Goal: Task Accomplishment & Management: Complete application form

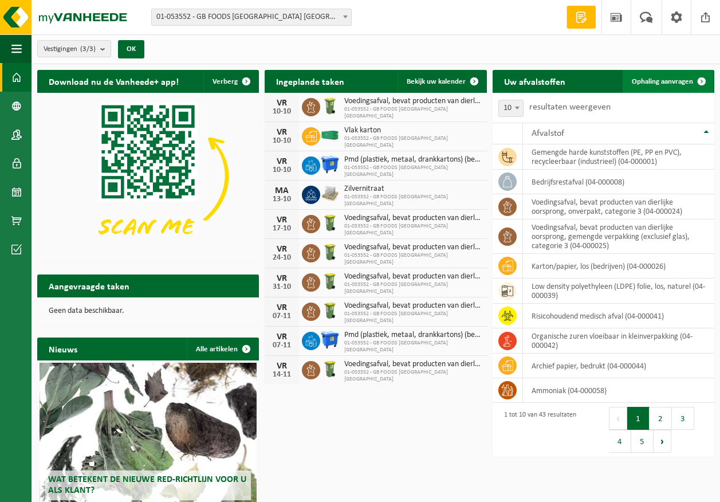
click at [660, 74] on link "Ophaling aanvragen" at bounding box center [668, 81] width 91 height 23
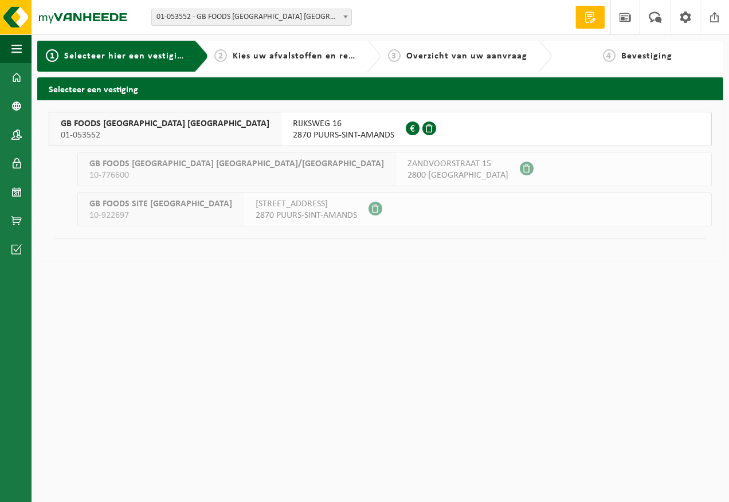
click at [293, 128] on span "RIJKSWEG 16" at bounding box center [343, 123] width 101 height 11
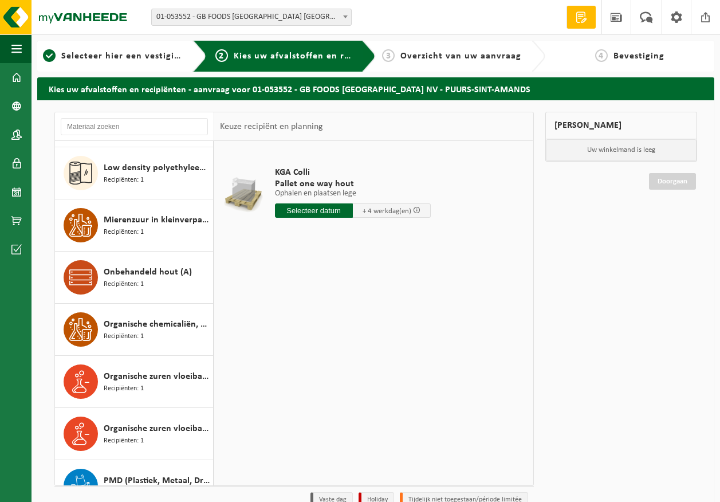
scroll to position [1490, 0]
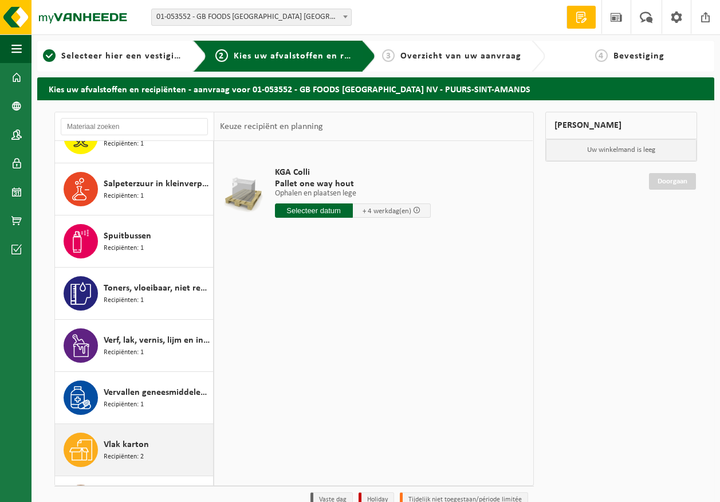
click at [125, 452] on span "Recipiënten: 2" at bounding box center [124, 456] width 40 height 11
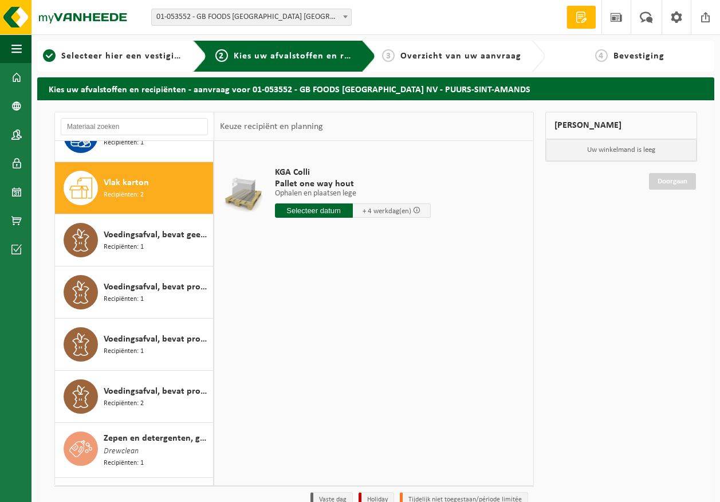
scroll to position [1773, 0]
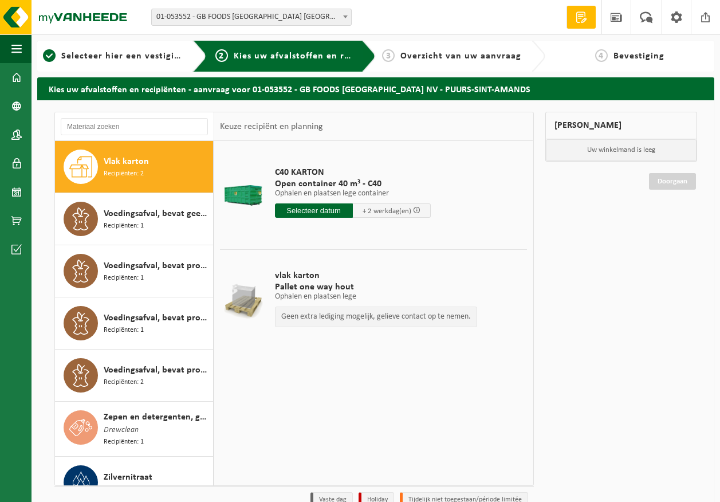
click at [338, 211] on input "text" at bounding box center [314, 210] width 78 height 14
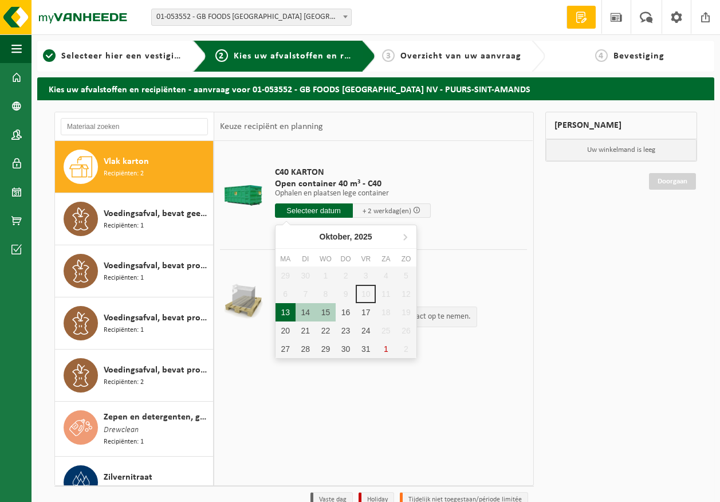
click at [281, 313] on div "13" at bounding box center [286, 312] width 20 height 18
type input "Van 2025-10-13"
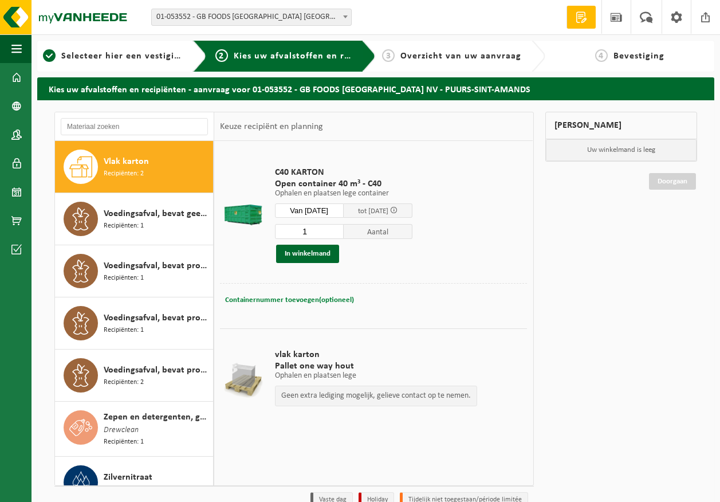
click at [290, 299] on span "Containernummer toevoegen(optioneel)" at bounding box center [289, 299] width 129 height 7
type input "c40-1414"
click at [462, 300] on div "Containernummer toevoegen(optioneel) Annuleren c40-1414" at bounding box center [373, 300] width 301 height 17
click at [296, 257] on button "In winkelmand" at bounding box center [307, 254] width 63 height 18
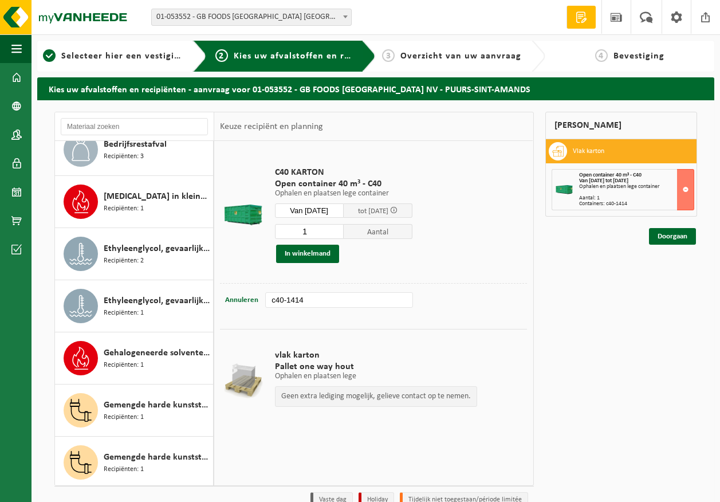
scroll to position [0, 0]
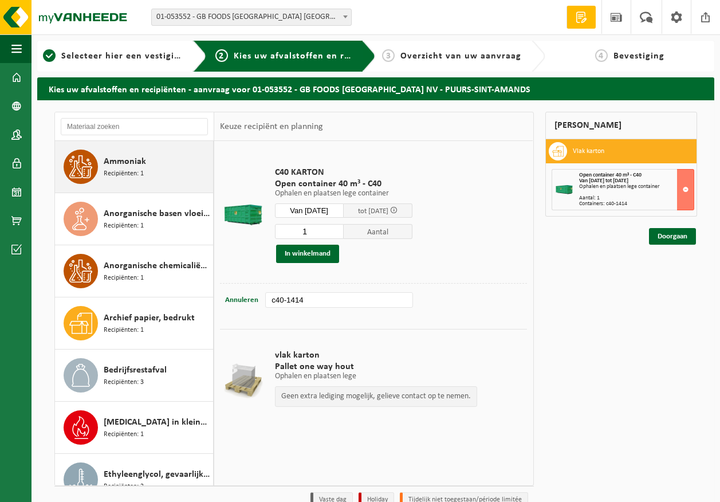
click at [145, 178] on div "Ammoniak Recipiënten: 1" at bounding box center [157, 167] width 107 height 34
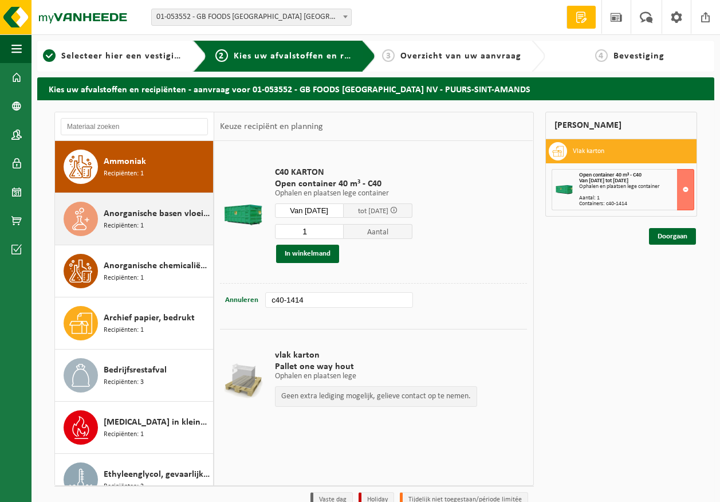
click at [164, 225] on div "Anorganische basen vloeibaar in IBC Recipiënten: 1" at bounding box center [157, 219] width 107 height 34
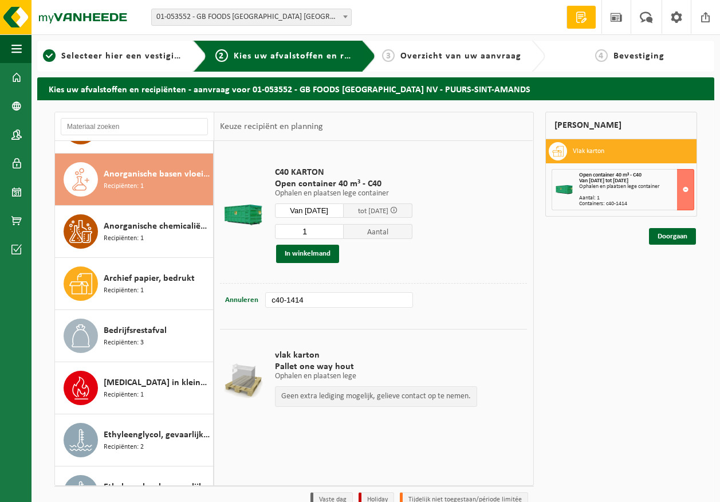
scroll to position [52, 0]
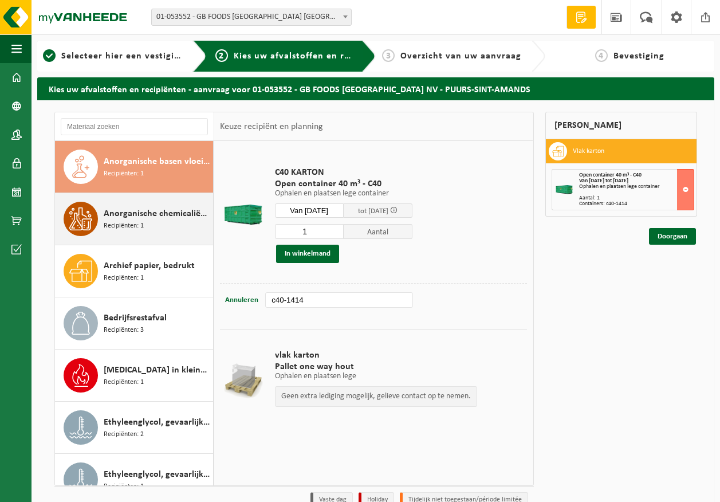
click at [133, 215] on span "Anorganische chemicaliën, vast, niet-gevaarlijk" at bounding box center [157, 214] width 107 height 14
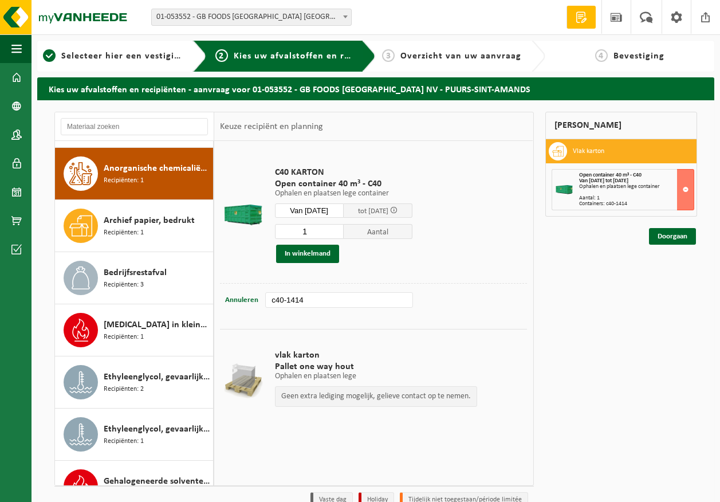
scroll to position [104, 0]
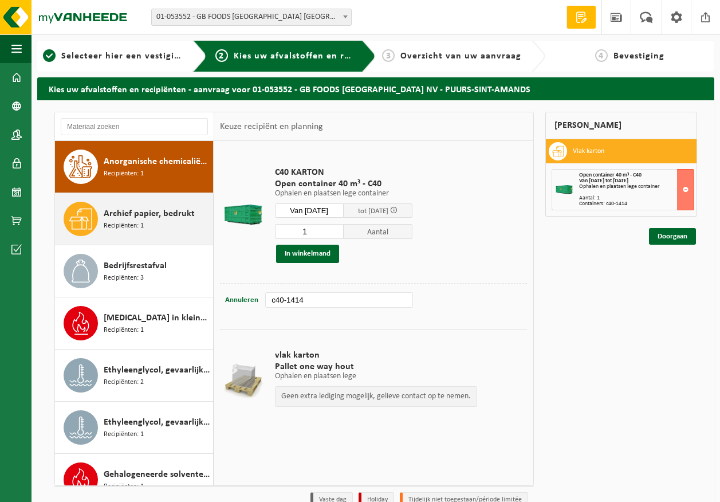
click at [159, 215] on span "Archief papier, bedrukt" at bounding box center [149, 214] width 91 height 14
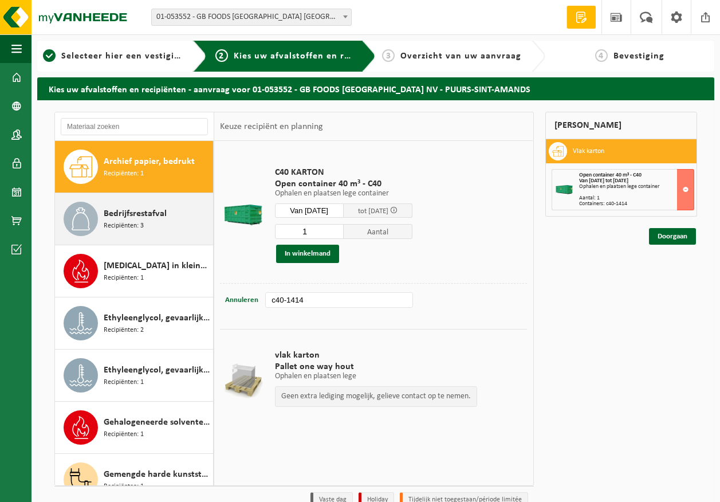
click at [156, 225] on div "Bedrijfsrestafval Recipiënten: 3" at bounding box center [157, 219] width 107 height 34
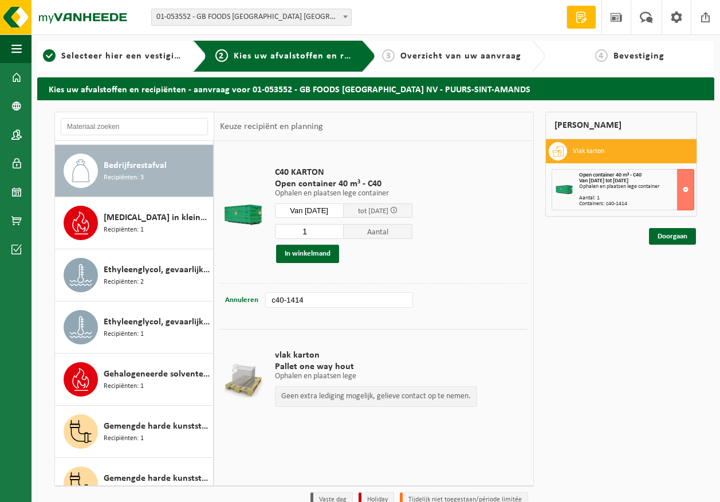
scroll to position [209, 0]
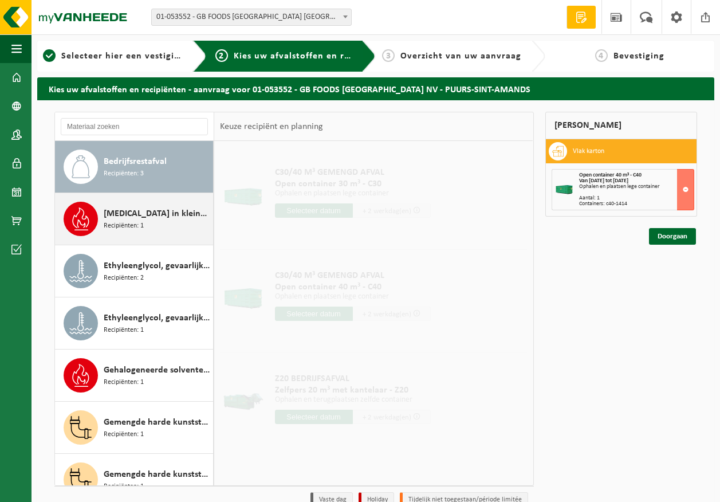
click at [154, 238] on div "Ethanol in kleinverpakking Recipiënten: 1" at bounding box center [134, 219] width 159 height 52
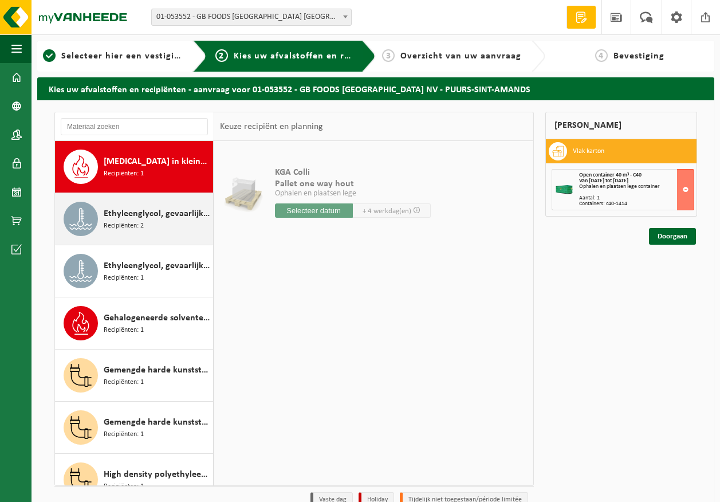
click at [156, 238] on div "Ethyleenglycol, gevaarlijk in 200l Recipiënten: 2" at bounding box center [134, 219] width 159 height 52
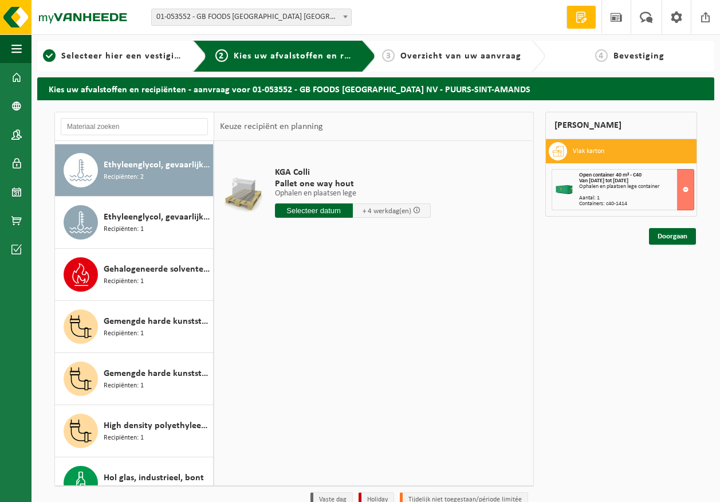
scroll to position [313, 0]
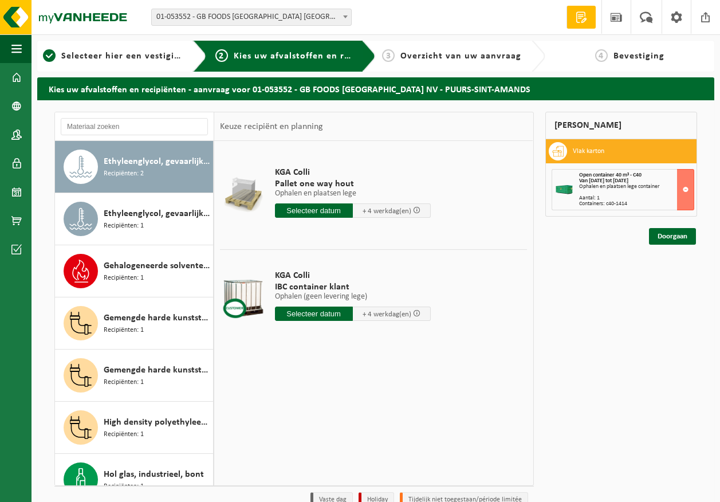
click at [156, 238] on div "Ethyleenglycol, gevaarlijk in IBC Recipiënten: 1" at bounding box center [134, 219] width 159 height 52
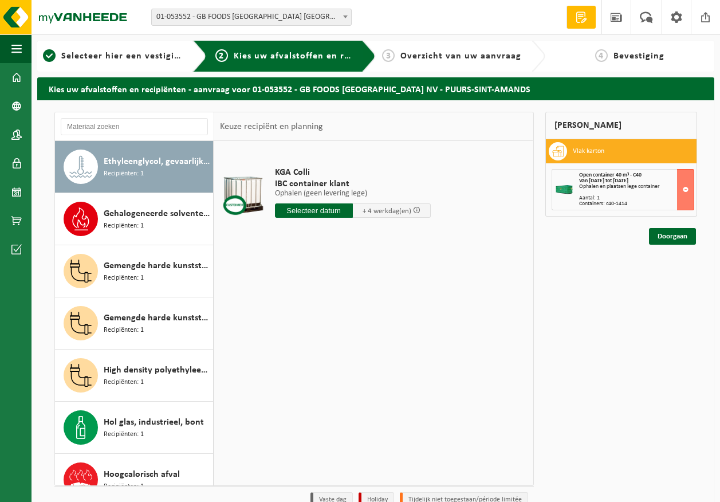
click at [156, 238] on div "Gehalogeneerde solventen in IBC Recipiënten: 1" at bounding box center [134, 219] width 159 height 52
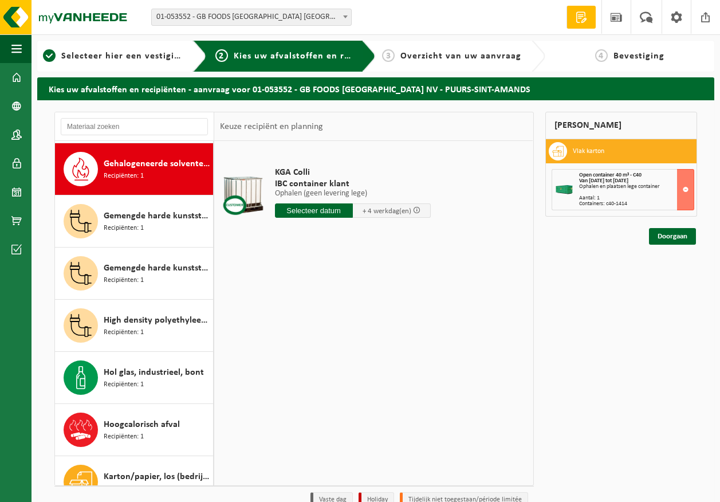
scroll to position [417, 0]
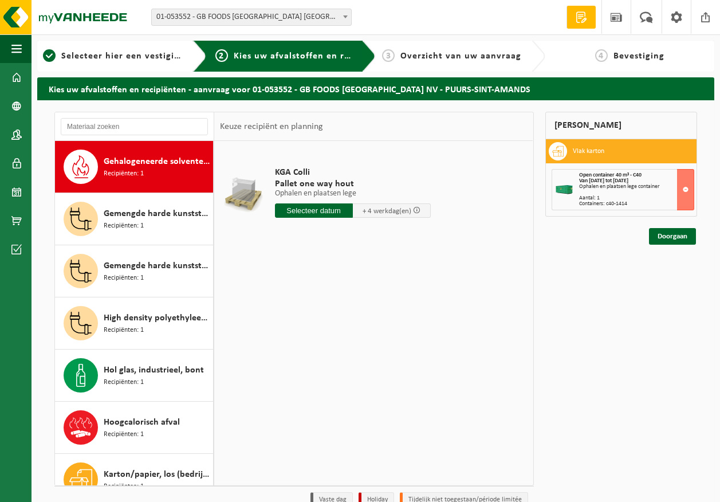
click at [156, 238] on div "Gemengde harde kunststoffen (PE en PP), recycleerbaar (industrieel) Recipiënten…" at bounding box center [134, 219] width 159 height 52
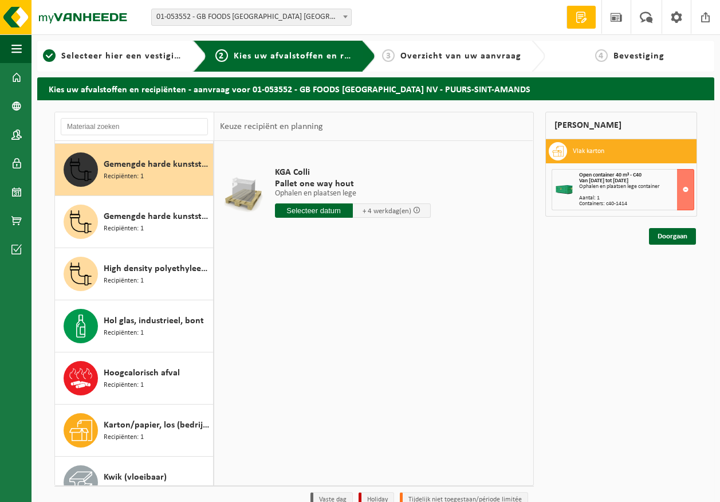
scroll to position [469, 0]
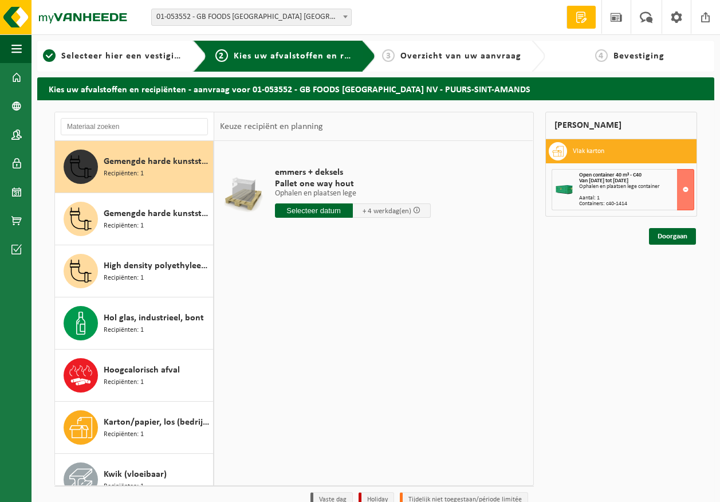
click at [156, 238] on div "Gemengde harde kunststoffen (PE, PP en PVC), recycleerbaar (industrieel) Recipi…" at bounding box center [134, 219] width 159 height 52
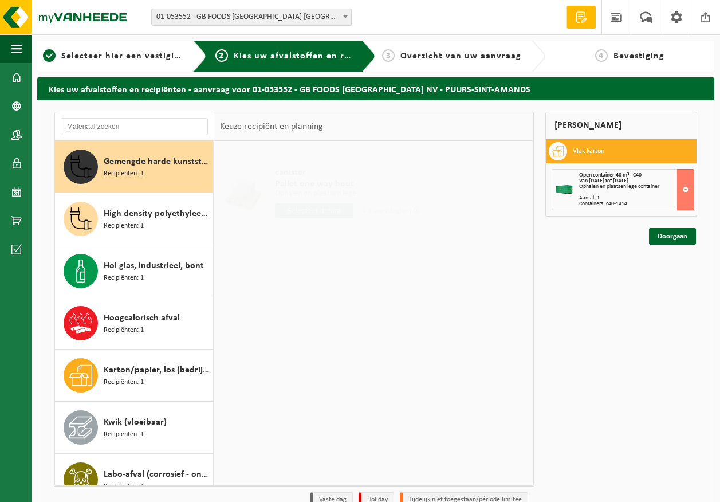
click at [156, 238] on div "High density polyethyleen (HDPE) bidons en vaten, inhoud > 2 liter, gekleurd Re…" at bounding box center [134, 219] width 159 height 52
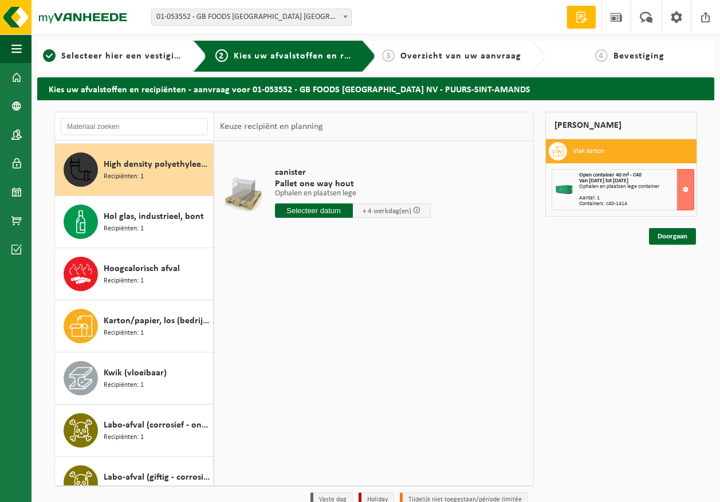
scroll to position [573, 0]
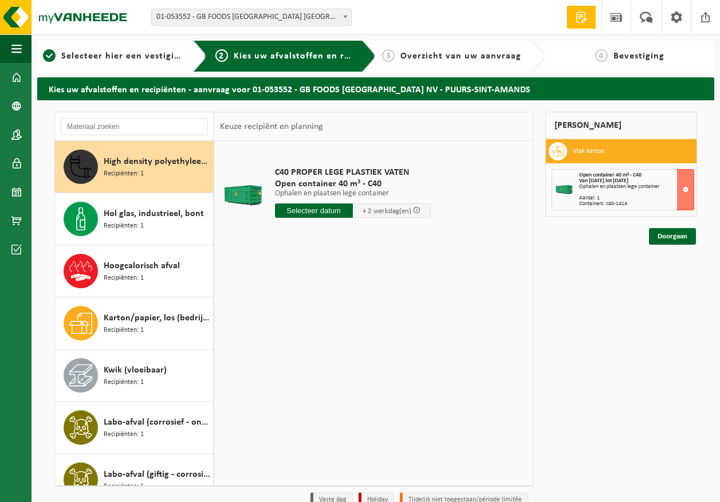
click at [156, 238] on div "Hol glas, industrieel, bont Recipiënten: 1" at bounding box center [134, 219] width 159 height 52
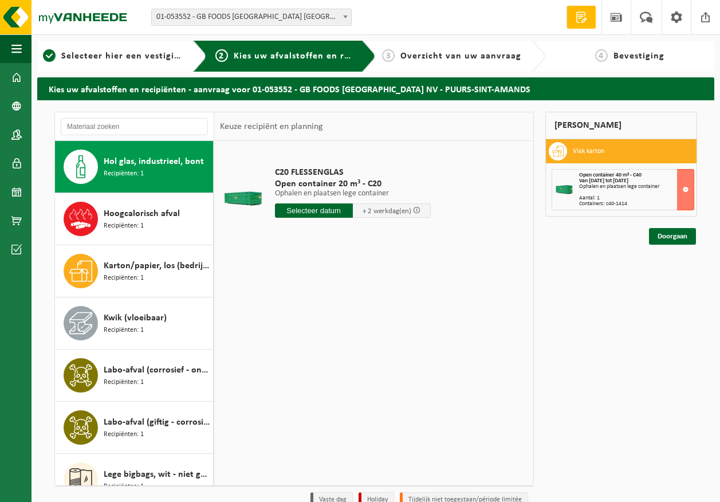
click at [156, 238] on div "Hoogcalorisch afval Recipiënten: 1" at bounding box center [134, 219] width 159 height 52
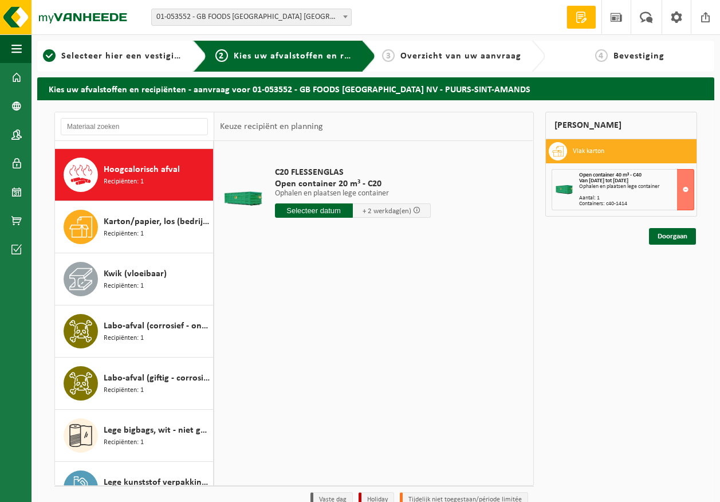
scroll to position [678, 0]
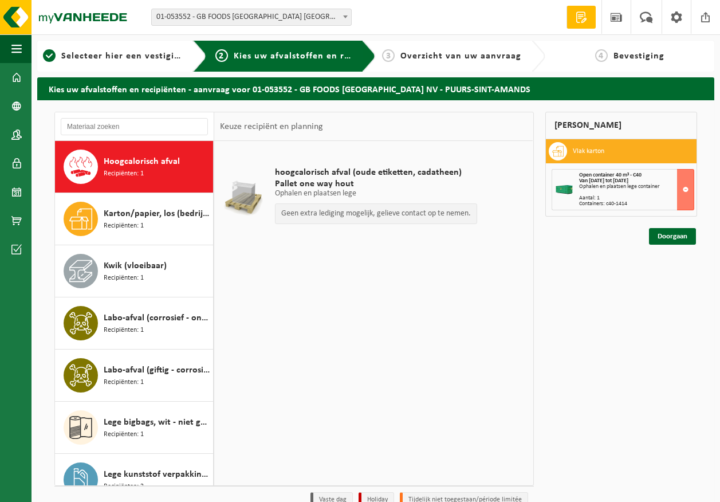
click at [156, 238] on div "Karton/papier, los (bedrijven) Recipiënten: 1" at bounding box center [134, 219] width 159 height 52
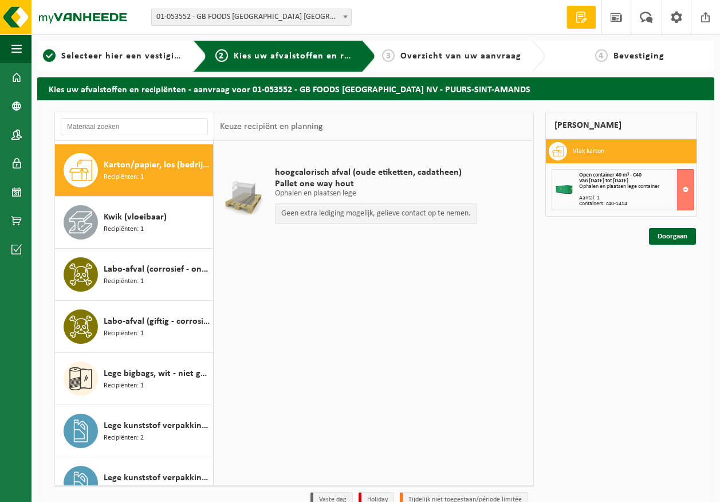
scroll to position [730, 0]
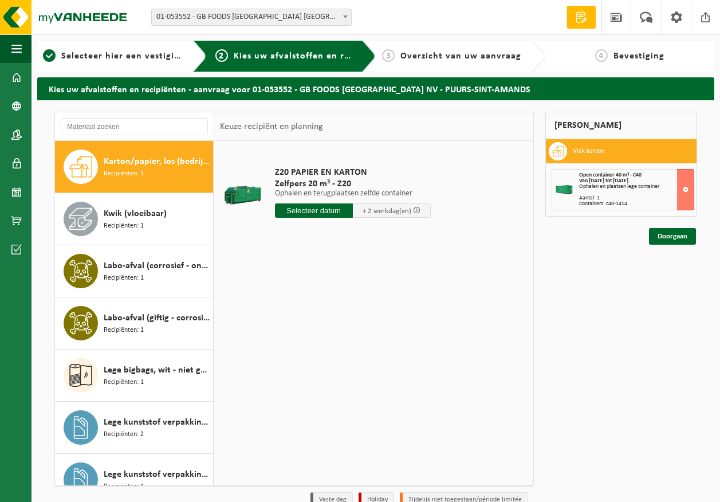
click at [156, 238] on div "Kwik (vloeibaar) Recipiënten: 1" at bounding box center [134, 219] width 159 height 52
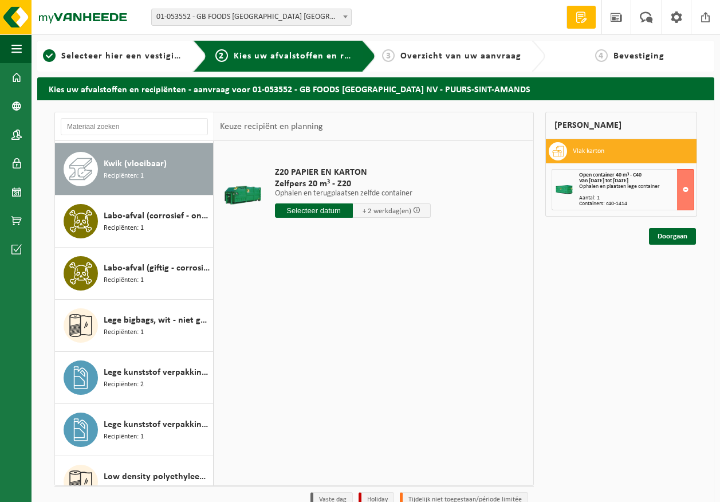
scroll to position [782, 0]
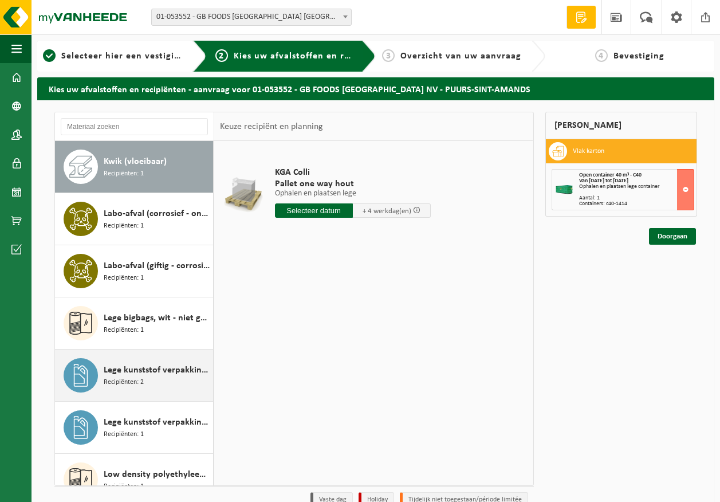
click at [140, 382] on span "Recipiënten: 2" at bounding box center [124, 382] width 40 height 11
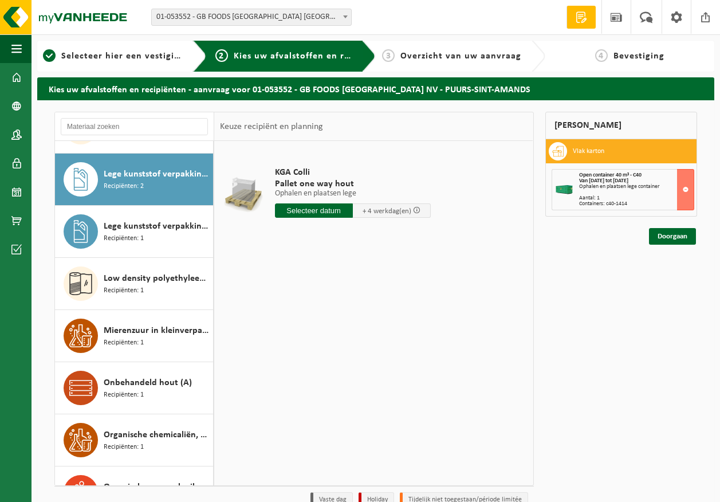
scroll to position [991, 0]
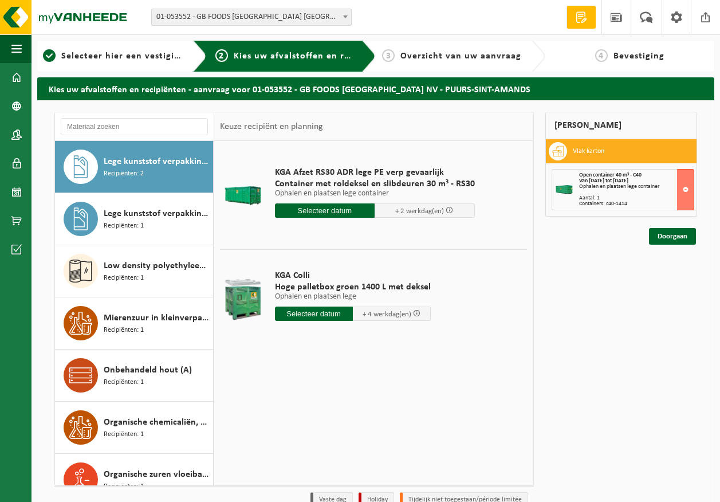
click at [336, 213] on input "text" at bounding box center [325, 210] width 100 height 14
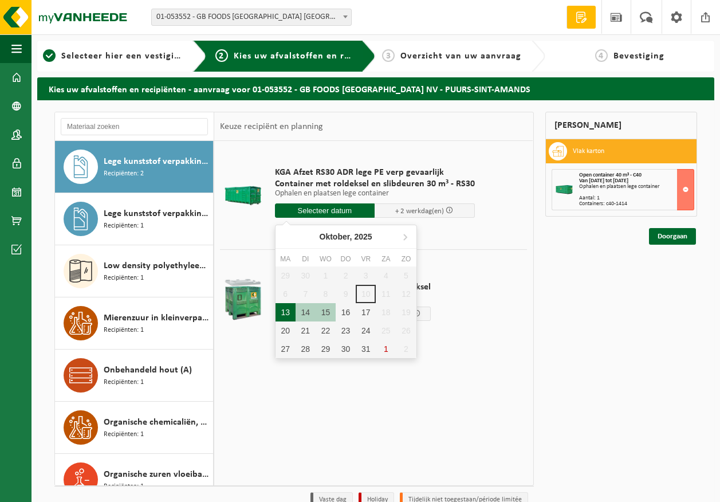
click at [290, 316] on div "13" at bounding box center [286, 312] width 20 height 18
type input "Van 2025-10-13"
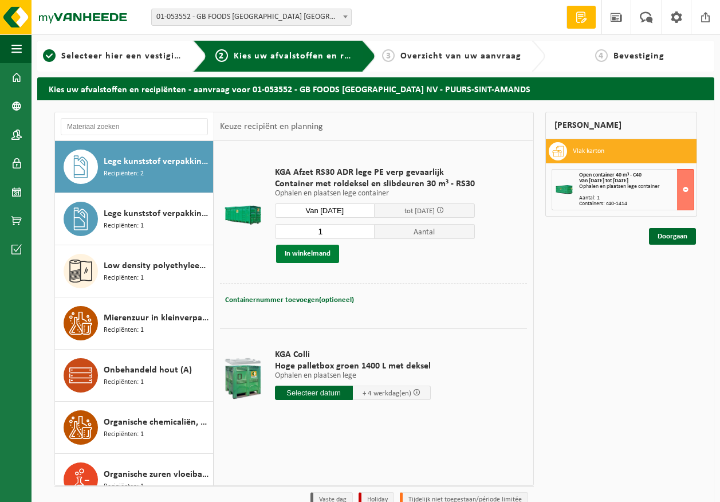
click at [311, 255] on button "In winkelmand" at bounding box center [307, 254] width 63 height 18
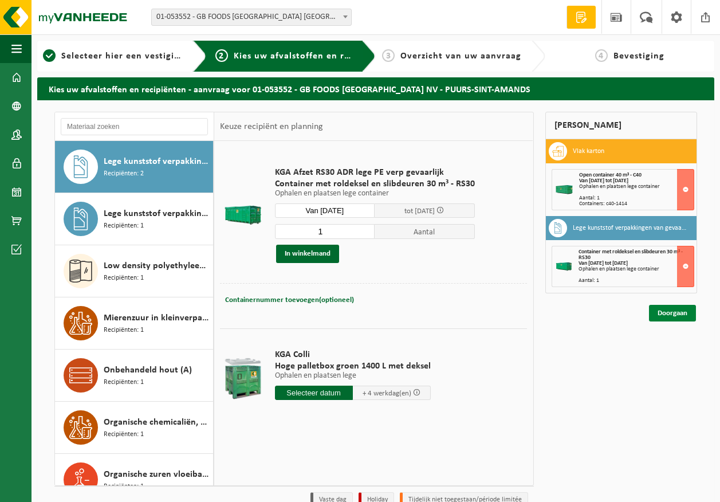
click at [682, 317] on link "Doorgaan" at bounding box center [672, 313] width 47 height 17
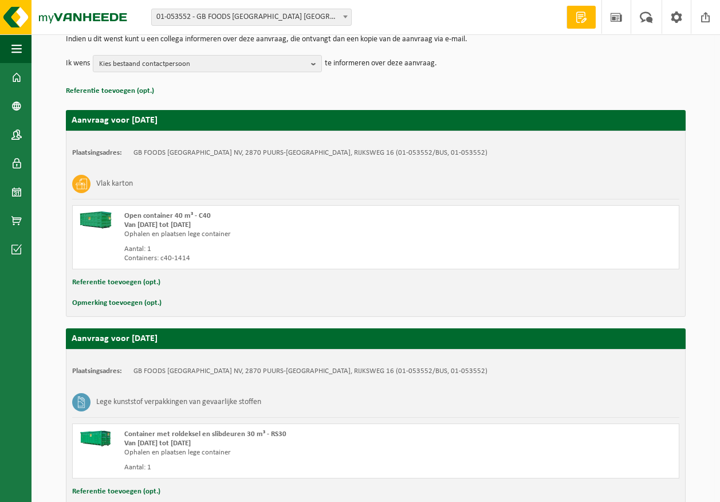
scroll to position [208, 0]
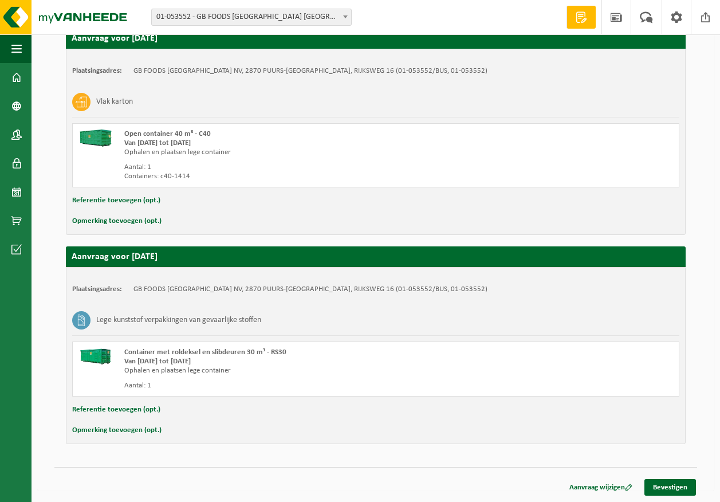
click at [123, 429] on button "Opmerking toevoegen (opt.)" at bounding box center [116, 430] width 89 height 15
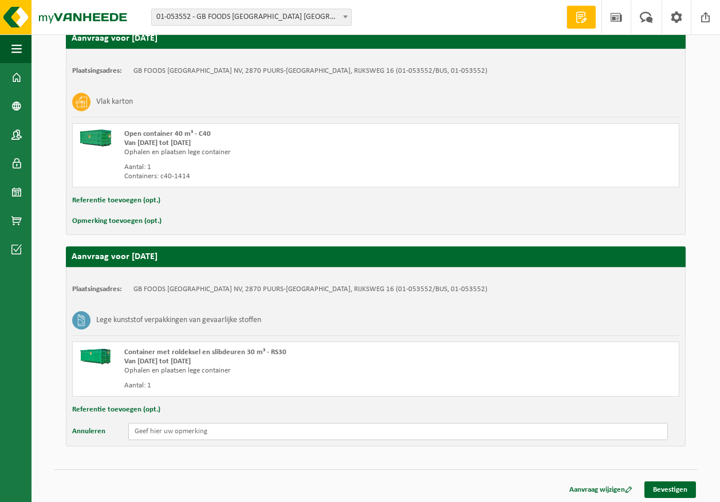
click at [179, 431] on input "text" at bounding box center [398, 431] width 540 height 17
click at [200, 431] on input "deksel dat makkelijker open schuift, deze gaat bijna niet open" at bounding box center [398, 431] width 540 height 17
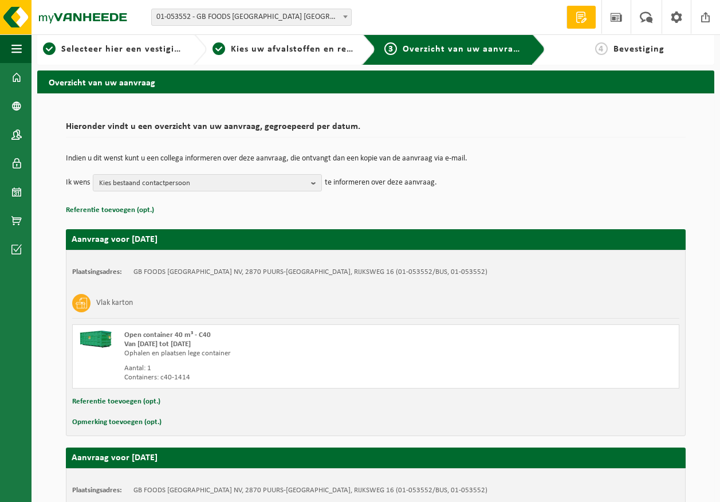
scroll to position [0, 0]
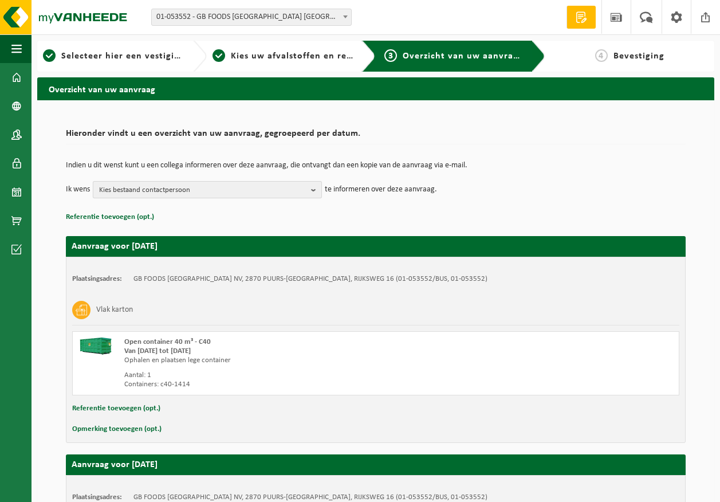
type input "deksel dat langs beide kanten makkelijker open schuift, deze gaat bijna niet op…"
click at [208, 185] on span "Kies bestaand contactpersoon" at bounding box center [202, 190] width 207 height 17
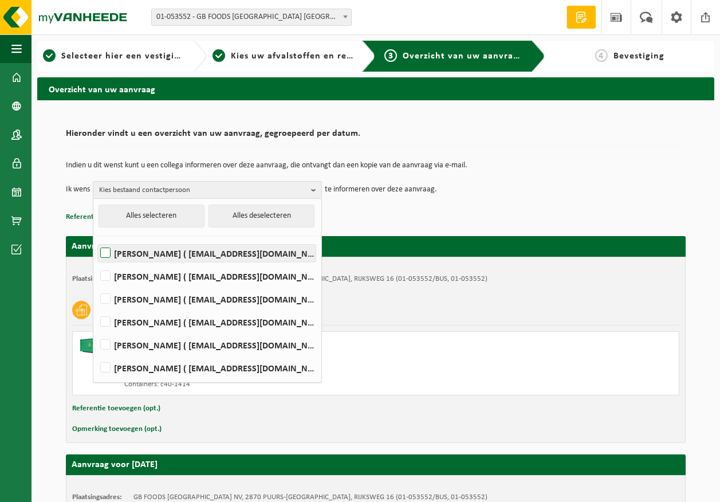
click at [197, 258] on label "Devy De Keersmaeker ( devy_dekeersmaeker@thegbfoods.com )" at bounding box center [207, 253] width 218 height 17
click at [96, 239] on input "Devy De Keersmaeker ( devy_dekeersmaeker@thegbfoods.com )" at bounding box center [96, 238] width 1 height 1
checkbox input "true"
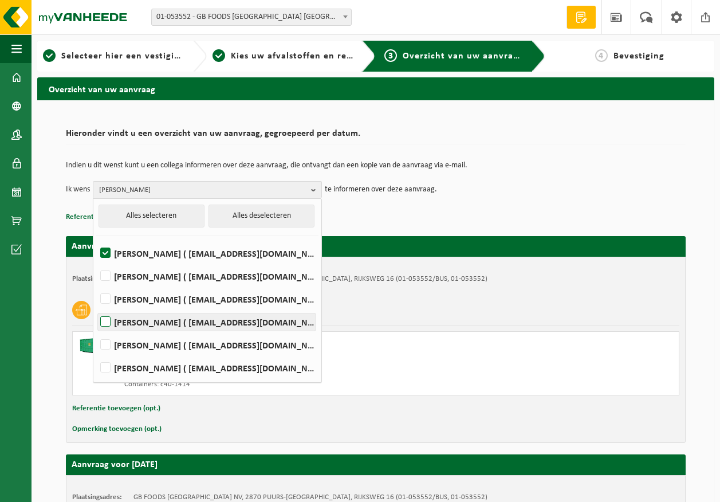
click at [184, 319] on label "Andre Reyniers ( andre_reyniers@thegbfoods.com )" at bounding box center [207, 321] width 218 height 17
click at [96, 308] on input "Andre Reyniers ( andre_reyniers@thegbfoods.com )" at bounding box center [96, 307] width 1 height 1
checkbox input "true"
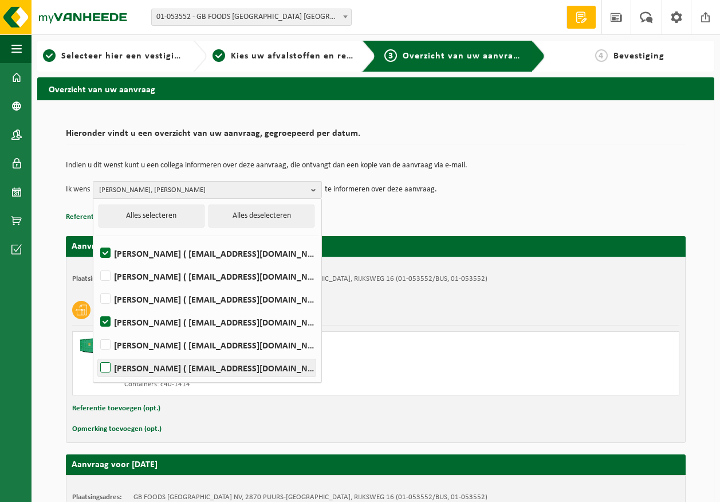
click at [182, 362] on label "Said Tizi ( said_tizi@thegbfoods.com )" at bounding box center [207, 367] width 218 height 17
click at [96, 353] on input "Said Tizi ( said_tizi@thegbfoods.com )" at bounding box center [96, 353] width 1 height 1
checkbox input "true"
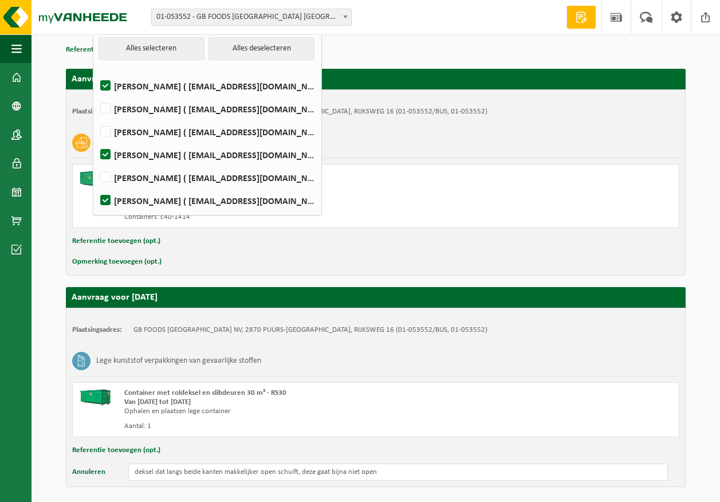
scroll to position [210, 0]
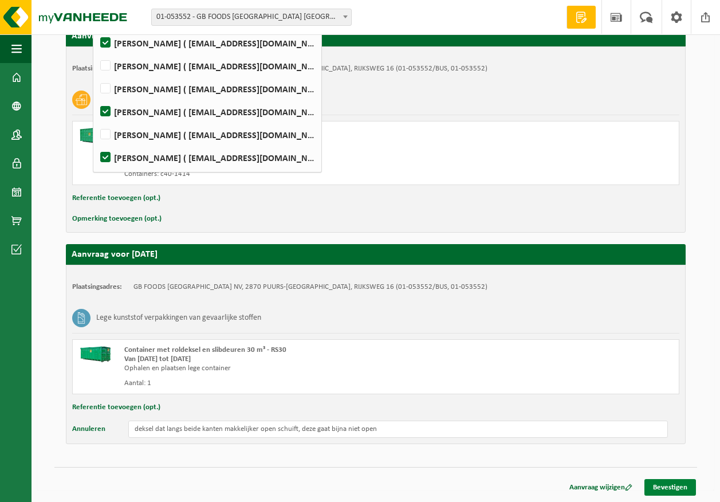
click at [686, 491] on link "Bevestigen" at bounding box center [671, 487] width 52 height 17
